Goal: Navigation & Orientation: Go to known website

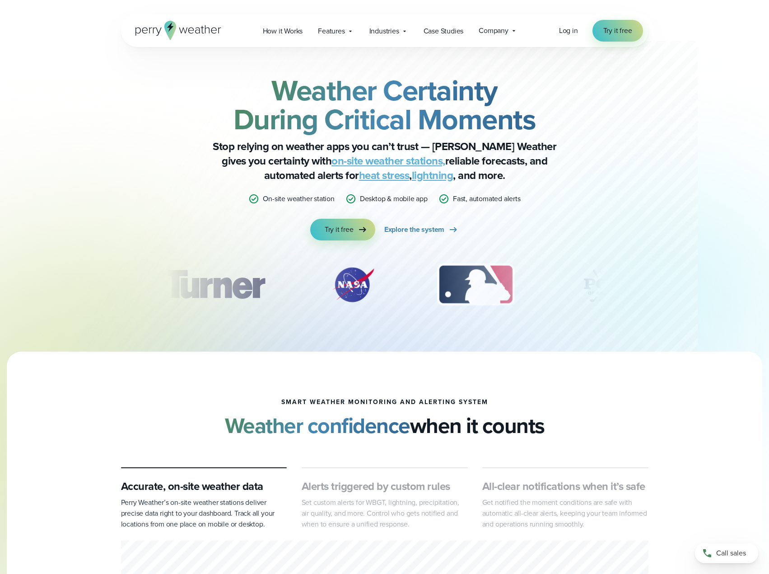
click at [389, 199] on p "Desktop & mobile app" at bounding box center [394, 198] width 68 height 11
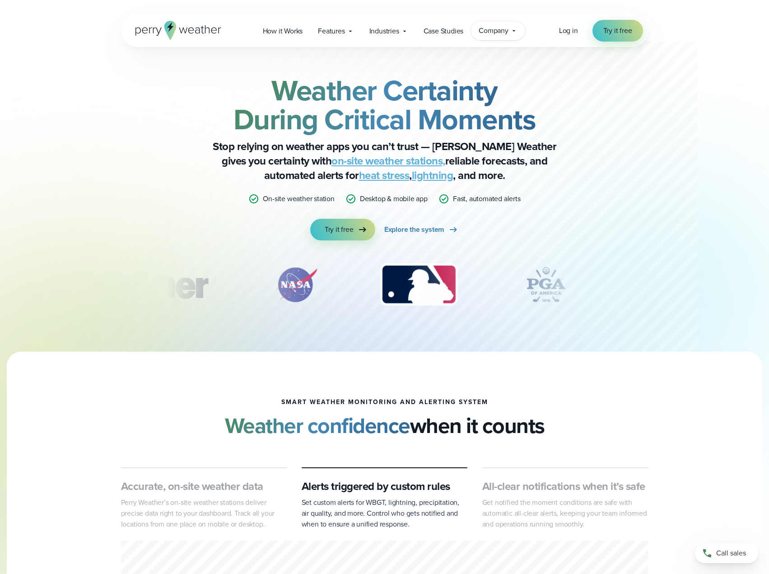
click at [504, 32] on span "Company" at bounding box center [494, 30] width 30 height 11
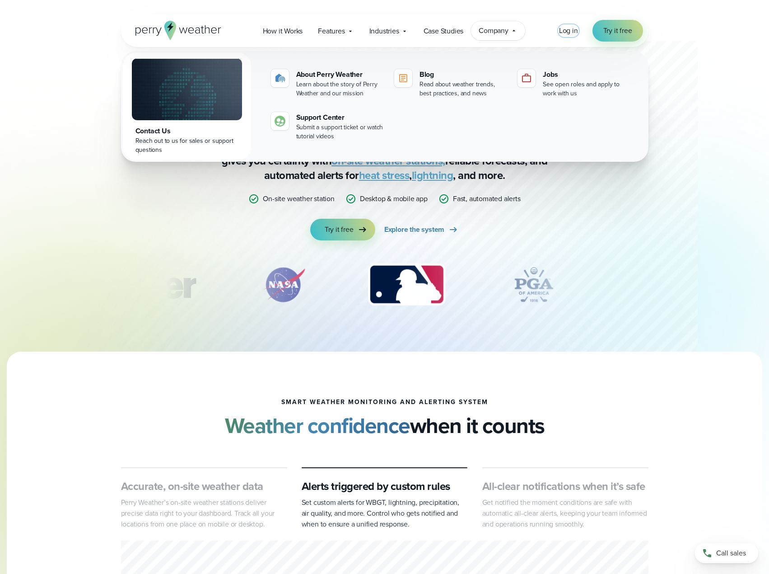
click at [571, 28] on span "Log in" at bounding box center [568, 30] width 19 height 10
